Goal: Transaction & Acquisition: Subscribe to service/newsletter

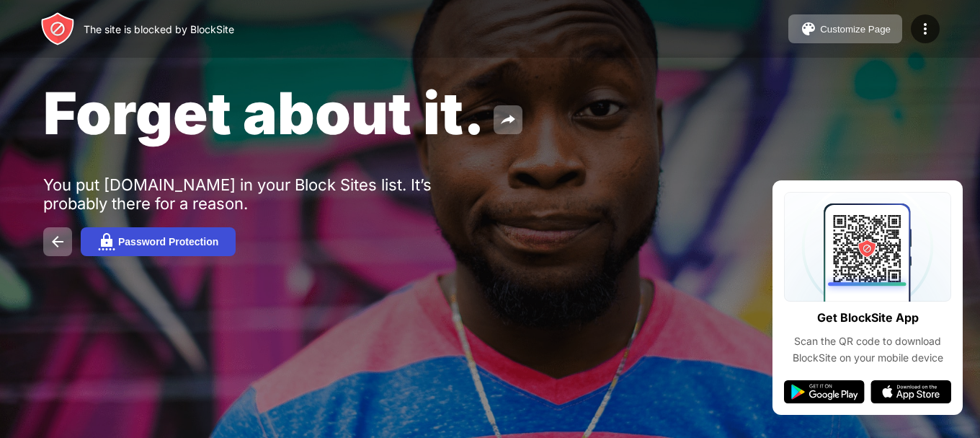
click at [133, 234] on button "Password Protection" at bounding box center [158, 241] width 155 height 29
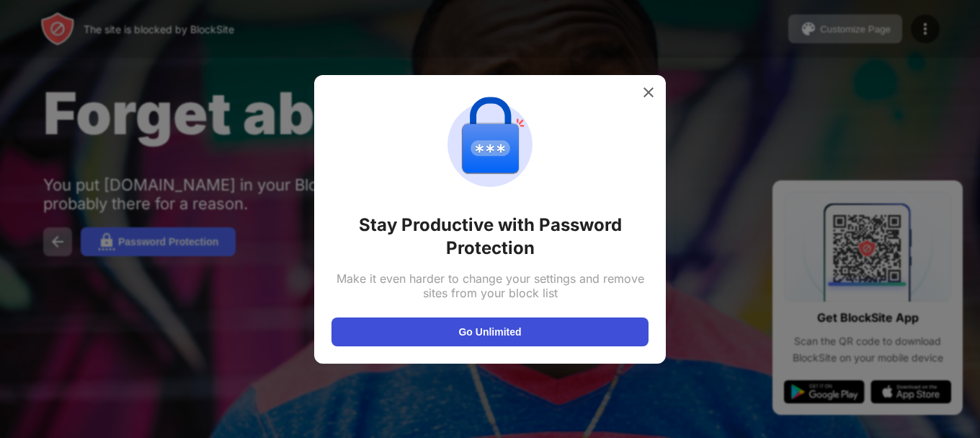
drag, startPoint x: 465, startPoint y: 333, endPoint x: 461, endPoint y: 321, distance: 13.0
click at [462, 326] on button "Go Unlimited" at bounding box center [490, 331] width 317 height 29
